Goal: Information Seeking & Learning: Learn about a topic

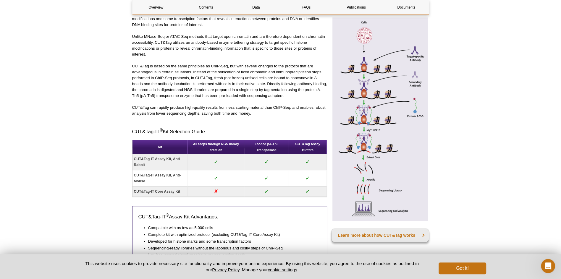
scroll to position [296, 0]
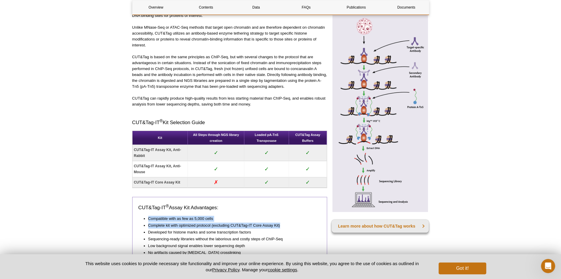
drag, startPoint x: 147, startPoint y: 217, endPoint x: 285, endPoint y: 225, distance: 138.3
click at [285, 225] on ul "Compatible with as few as 5,000 cells Complete kit with optimized protocol (exc…" at bounding box center [226, 236] width 177 height 40
drag, startPoint x: 285, startPoint y: 225, endPoint x: 263, endPoint y: 227, distance: 22.3
click at [263, 227] on ul "Compatible with as few as 5,000 cells Complete kit with optimized protocol (exc…" at bounding box center [226, 236] width 177 height 40
click at [219, 223] on li "Complete kit with optimized protocol (excluding CUT&Tag-IT Core Assay Kit)" at bounding box center [231, 226] width 167 height 6
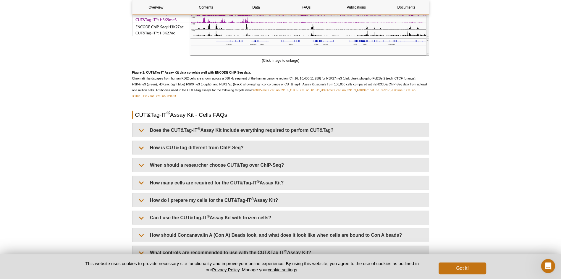
scroll to position [1242, 0]
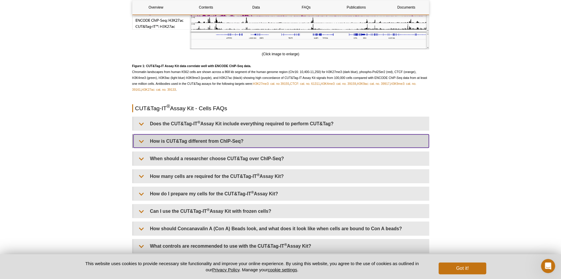
click at [232, 139] on summary "How is CUT&Tag different from ChIP-Seq?" at bounding box center [281, 141] width 296 height 13
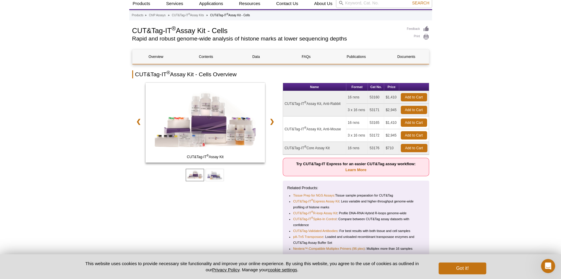
scroll to position [0, 0]
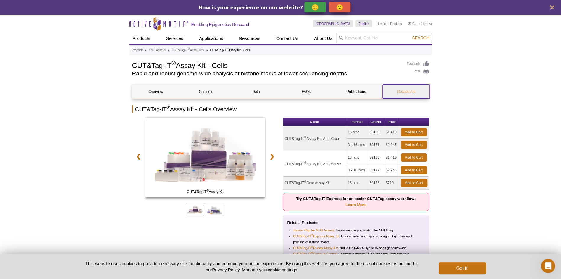
click at [402, 92] on link "Documents" at bounding box center [406, 92] width 47 height 14
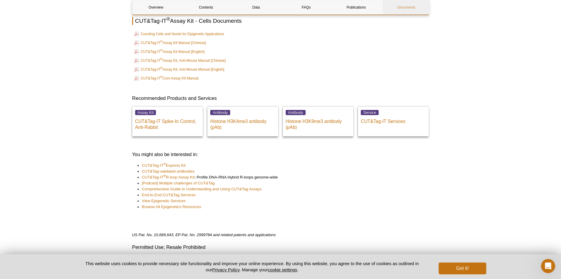
scroll to position [2188, 0]
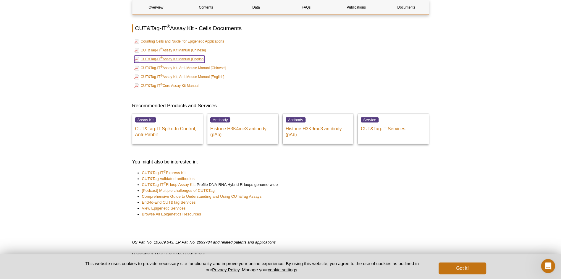
click at [197, 56] on link "CUT&Tag-IT ® Assay Kit Manual [English]" at bounding box center [169, 59] width 70 height 7
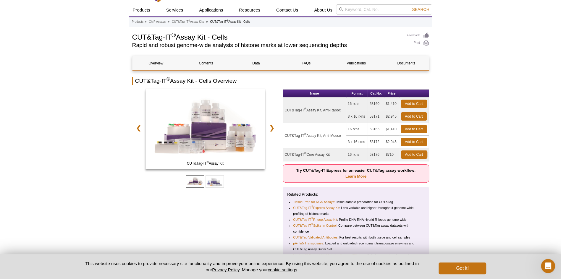
scroll to position [0, 0]
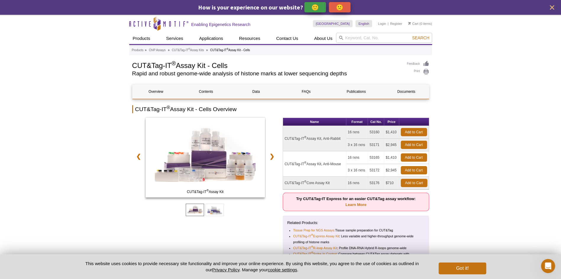
drag, startPoint x: 348, startPoint y: 133, endPoint x: 360, endPoint y: 132, distance: 11.9
click at [360, 132] on td "16 rxns" at bounding box center [357, 132] width 22 height 13
click at [357, 133] on td "16 rxns" at bounding box center [357, 132] width 22 height 13
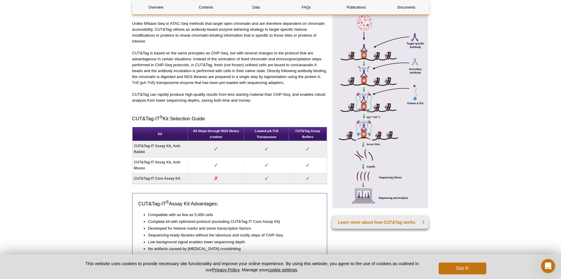
scroll to position [325, 0]
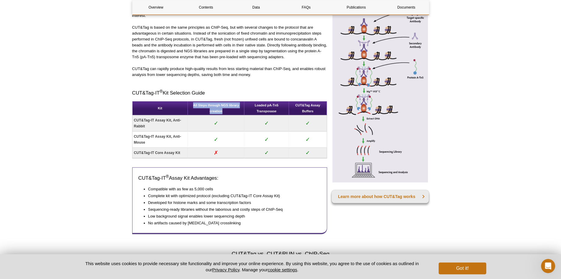
drag, startPoint x: 192, startPoint y: 104, endPoint x: 224, endPoint y: 112, distance: 32.4
click at [224, 112] on th "All Steps through NGS library creation" at bounding box center [216, 108] width 57 height 14
drag, startPoint x: 224, startPoint y: 112, endPoint x: 225, endPoint y: 109, distance: 3.7
click at [225, 109] on th "All Steps through NGS library creation" at bounding box center [216, 108] width 57 height 14
click at [218, 111] on th "All Steps through NGS library creation" at bounding box center [216, 108] width 57 height 14
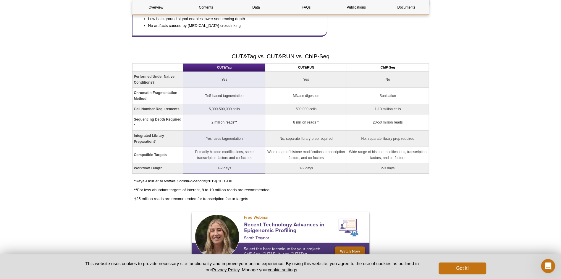
scroll to position [532, 0]
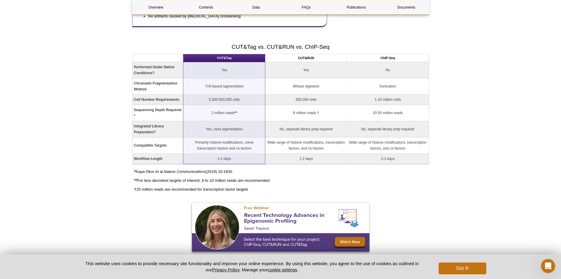
drag, startPoint x: 138, startPoint y: 177, endPoint x: 277, endPoint y: 180, distance: 139.1
click at [277, 180] on p "** For less abundant targets of interest, 8 to 10 million reads are recommended" at bounding box center [281, 181] width 295 height 6
drag, startPoint x: 277, startPoint y: 180, endPoint x: 261, endPoint y: 182, distance: 16.1
click at [243, 187] on p "† 25 million reads are recommended for transcription factor targets" at bounding box center [281, 190] width 295 height 6
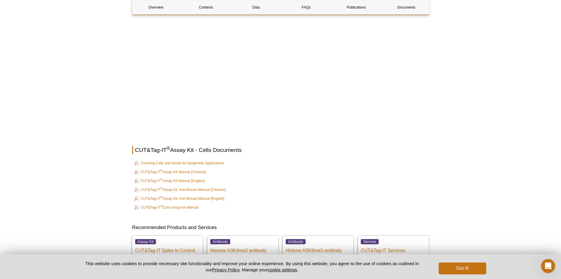
scroll to position [2100, 0]
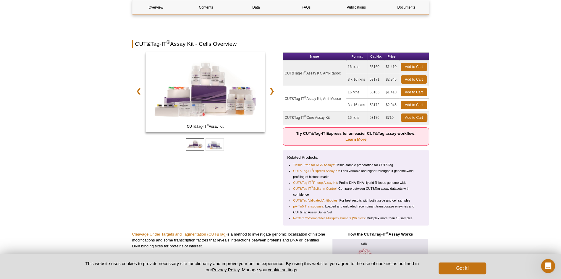
scroll to position [30, 0]
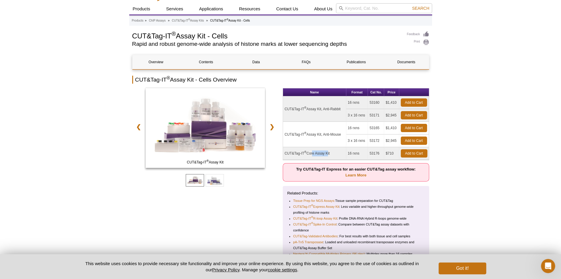
drag, startPoint x: 311, startPoint y: 154, endPoint x: 327, endPoint y: 153, distance: 16.6
click at [327, 153] on td "CUT&Tag-IT ® Core Assay Kit" at bounding box center [314, 153] width 63 height 13
click at [327, 154] on td "CUT&Tag-IT ® Core Assay Kit" at bounding box center [314, 153] width 63 height 13
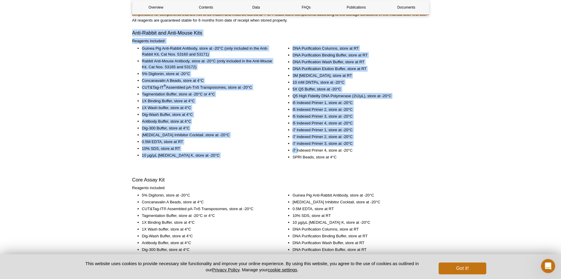
scroll to position [858, 0]
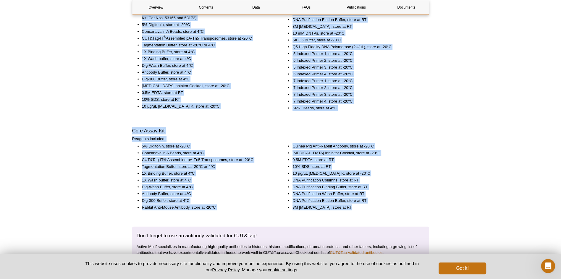
drag, startPoint x: 132, startPoint y: 68, endPoint x: 366, endPoint y: 207, distance: 271.8
copy div "Lore-Ipsumd sit Amet-Conse Adip Elitsedd eiusmodt: Incidi Utl Etdo-Magnaa Enima…"
click at [407, 136] on p "Reagents included:" at bounding box center [280, 139] width 297 height 6
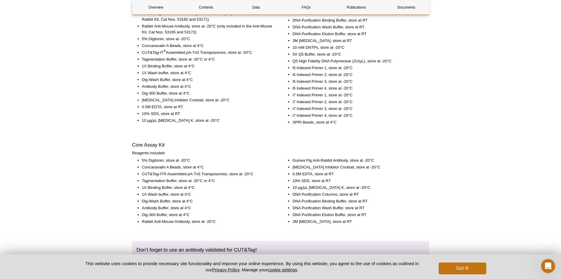
scroll to position [834, 0]
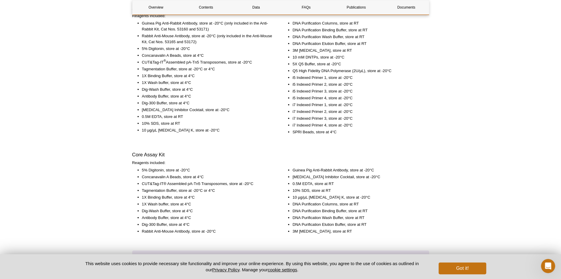
click at [294, 55] on li "10 mM DNTPs, store at -20°C" at bounding box center [358, 57] width 131 height 6
click at [202, 107] on li "[MEDICAL_DATA] Inhibitor Cocktail, store at -20°C" at bounding box center [207, 110] width 131 height 6
click at [256, 152] on h3 "Core Assay Kit" at bounding box center [280, 154] width 297 height 7
click at [398, 115] on li "i7 Indexed Primer 3, store at -20°C" at bounding box center [358, 118] width 131 height 6
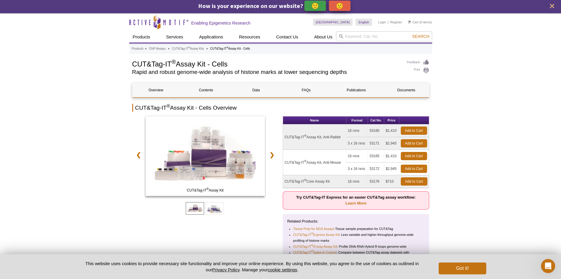
scroll to position [0, 0]
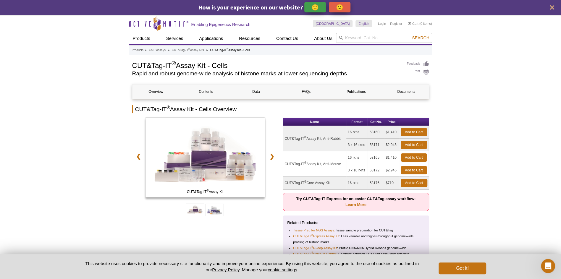
drag, startPoint x: 285, startPoint y: 182, endPoint x: 333, endPoint y: 182, distance: 47.9
click at [333, 182] on td "CUT&Tag-IT ® Core Assay Kit" at bounding box center [314, 183] width 63 height 13
click at [375, 183] on td "53176" at bounding box center [376, 183] width 16 height 13
drag, startPoint x: 285, startPoint y: 181, endPoint x: 349, endPoint y: 184, distance: 64.6
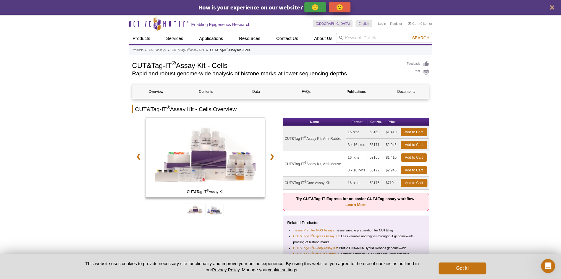
click at [349, 184] on tr "CUT&Tag-IT ® Core Assay Kit 16 rxns 53176 $710 Add to Cart" at bounding box center [356, 183] width 146 height 13
drag, startPoint x: 349, startPoint y: 184, endPoint x: 353, endPoint y: 183, distance: 3.9
click at [353, 183] on td "16 rxns" at bounding box center [357, 183] width 22 height 13
click at [375, 182] on td "53176" at bounding box center [376, 183] width 16 height 13
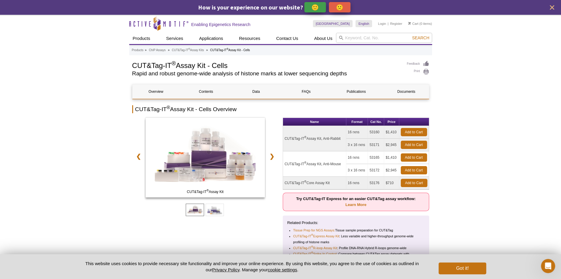
copy td "53176"
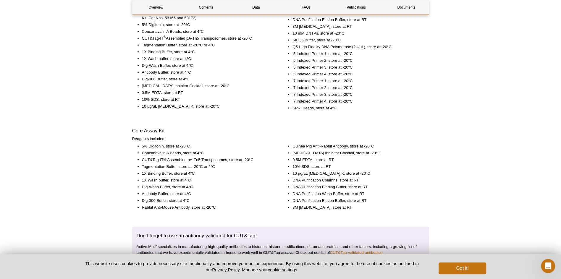
scroll to position [828, 0]
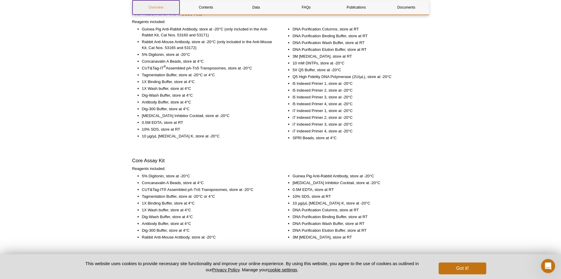
click at [171, 1] on link "Overview" at bounding box center [156, 7] width 47 height 14
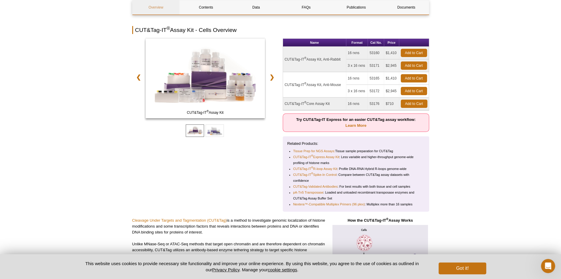
scroll to position [72, 0]
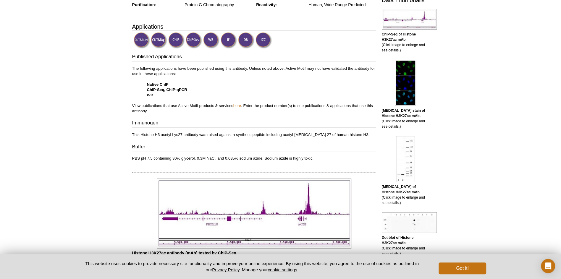
scroll to position [228, 0]
